Goal: Task Accomplishment & Management: Manage account settings

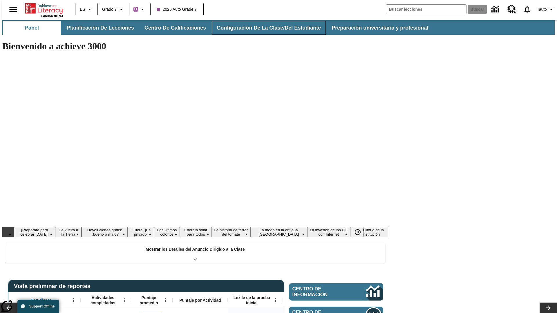
click at [262, 28] on button "Configuración de la clase/del estudiante" at bounding box center [269, 28] width 114 height 14
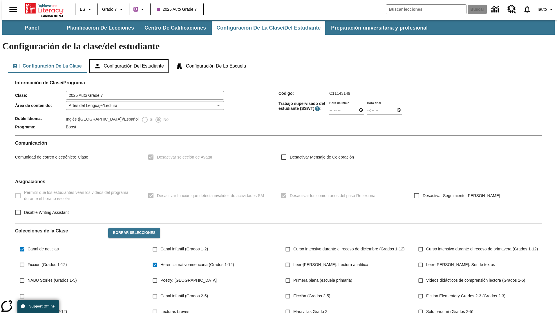
click at [129, 59] on button "Configuración del estudiante" at bounding box center [128, 66] width 79 height 14
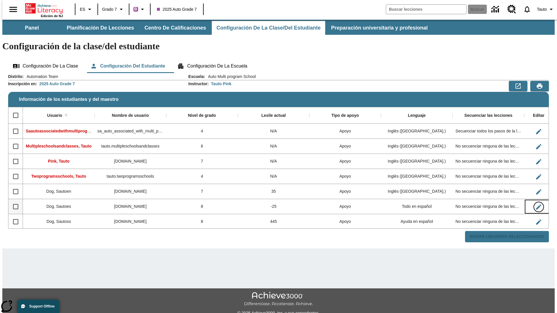
click at [536, 204] on icon "Editar Usuario" at bounding box center [538, 206] width 5 height 5
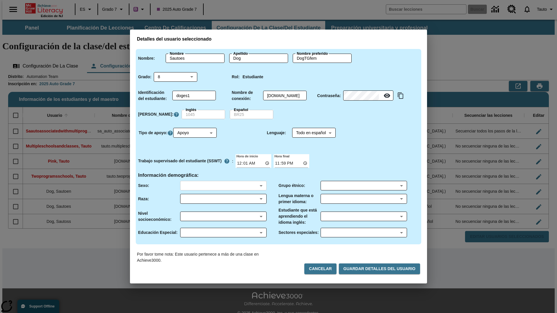
click at [223, 186] on body "Saltar al contenido principal Edición de NJ ES Grado 7 B 2025 Auto Grade 7 Busc…" at bounding box center [278, 173] width 552 height 306
click at [223, 199] on body "Saltar al contenido principal Edición de NJ ES Grado 7 B 2025 Auto Grade 7 Busc…" at bounding box center [278, 173] width 552 height 306
click at [223, 216] on body "Saltar al contenido principal Edición de NJ ES Grado 7 B 2025 Auto Grade 7 Busc…" at bounding box center [278, 173] width 552 height 306
click at [223, 233] on body "Saltar al contenido principal Edición de NJ ES Grado 7 B 2025 Auto Grade 7 Busc…" at bounding box center [278, 173] width 552 height 306
click at [363, 186] on body "Saltar al contenido principal Edición de NJ ES Grado 7 B 2025 Auto Grade 7 Busc…" at bounding box center [278, 173] width 552 height 306
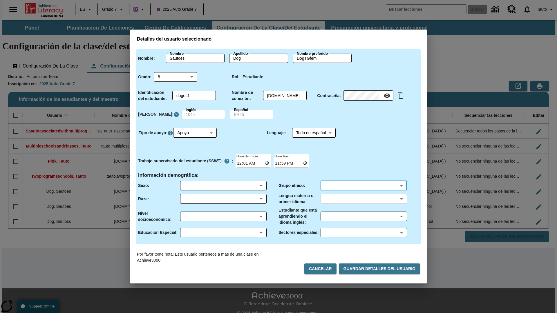
click at [363, 199] on body "Saltar al contenido principal Edición de NJ ES Grado 7 B 2025 Auto Grade 7 Busc…" at bounding box center [278, 173] width 552 height 306
click at [363, 216] on body "Saltar al contenido principal Edición de NJ ES Grado 7 B 2025 Auto Grade 7 Busc…" at bounding box center [278, 173] width 552 height 306
click at [363, 233] on body "Saltar al contenido principal Edición de NJ ES Grado 7 B 2025 Auto Grade 7 Busc…" at bounding box center [278, 173] width 552 height 306
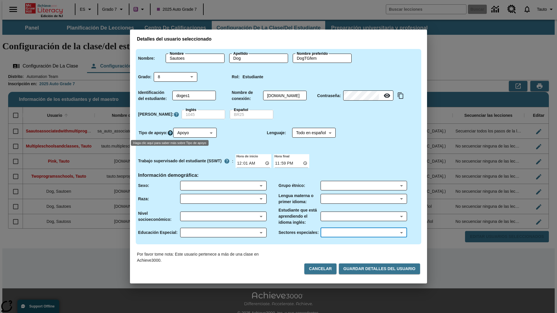
click at [171, 133] on icon "Haga clic aquí para saber más sobre Tipo de apoyo" at bounding box center [170, 133] width 6 height 6
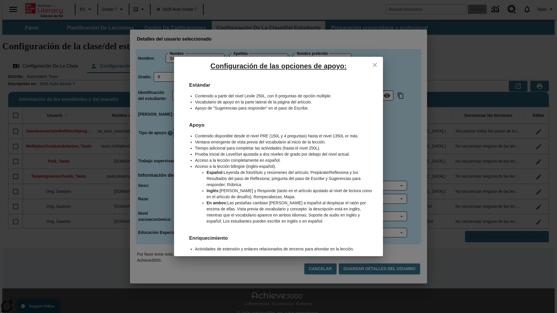
click at [375, 65] on icon "close" at bounding box center [375, 65] width 4 height 4
